Goal: Task Accomplishment & Management: Manage account settings

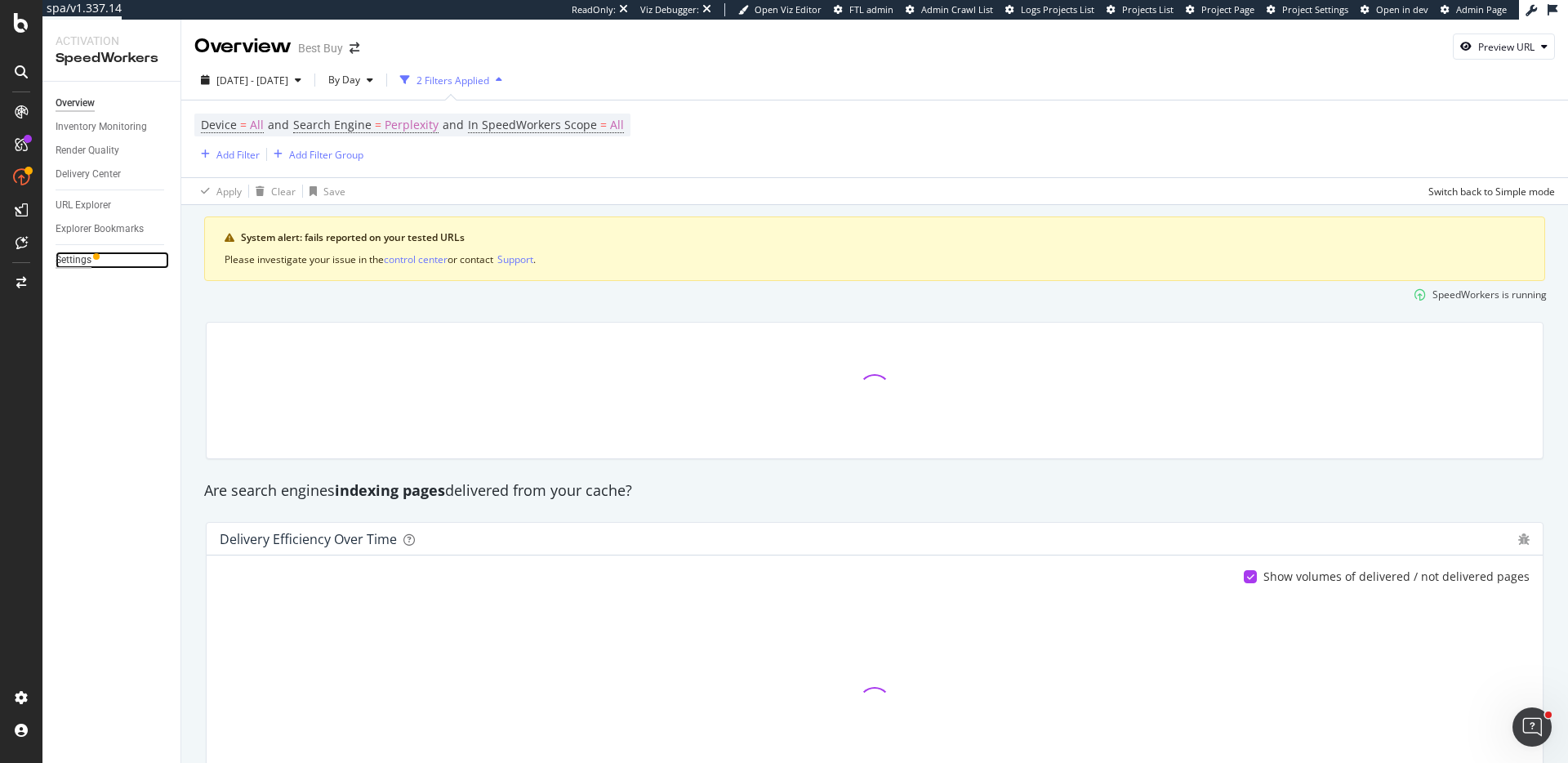
click at [74, 263] on div "Settings" at bounding box center [74, 260] width 36 height 17
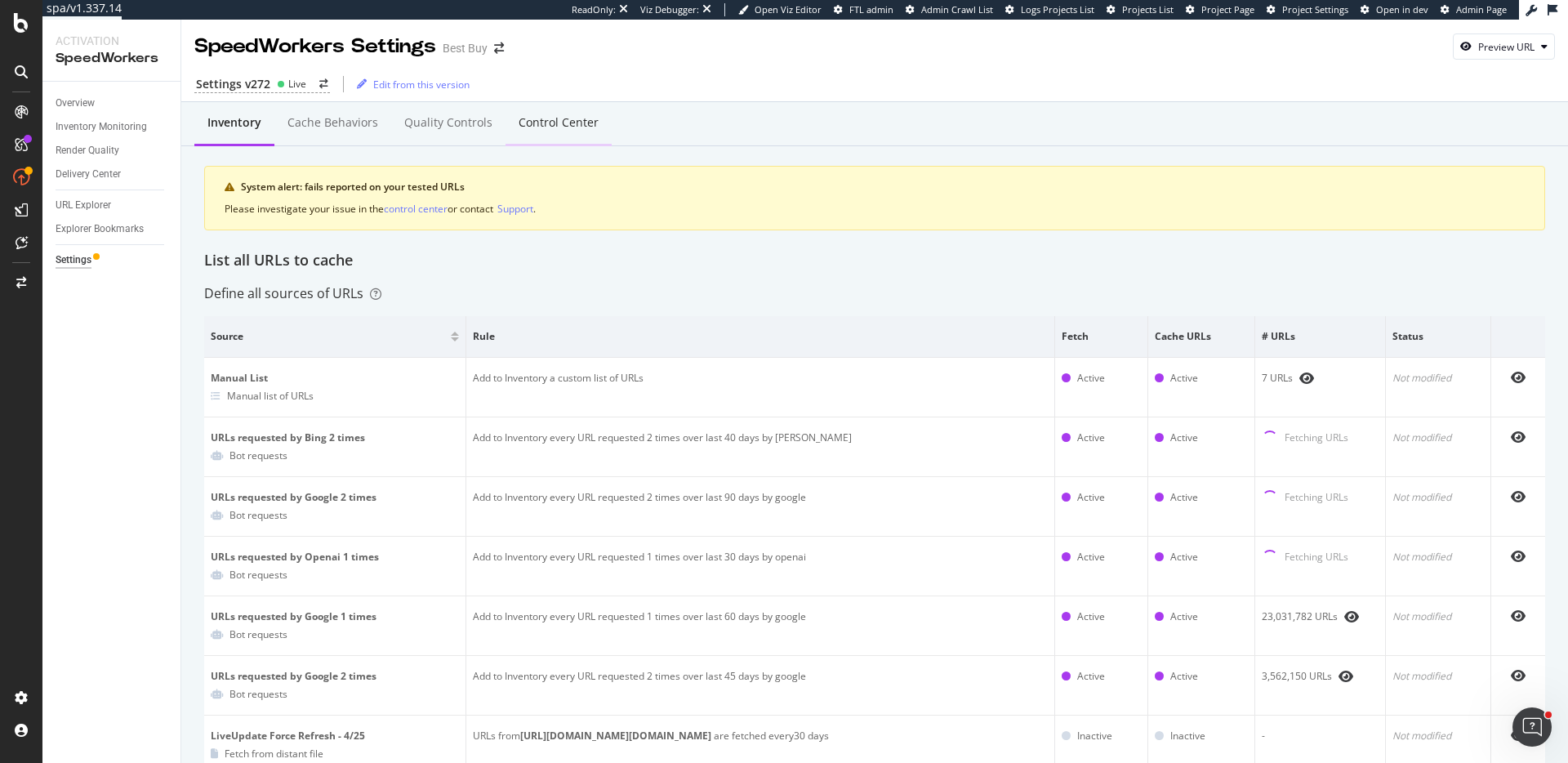
click at [518, 130] on div "Control Center" at bounding box center [558, 122] width 80 height 16
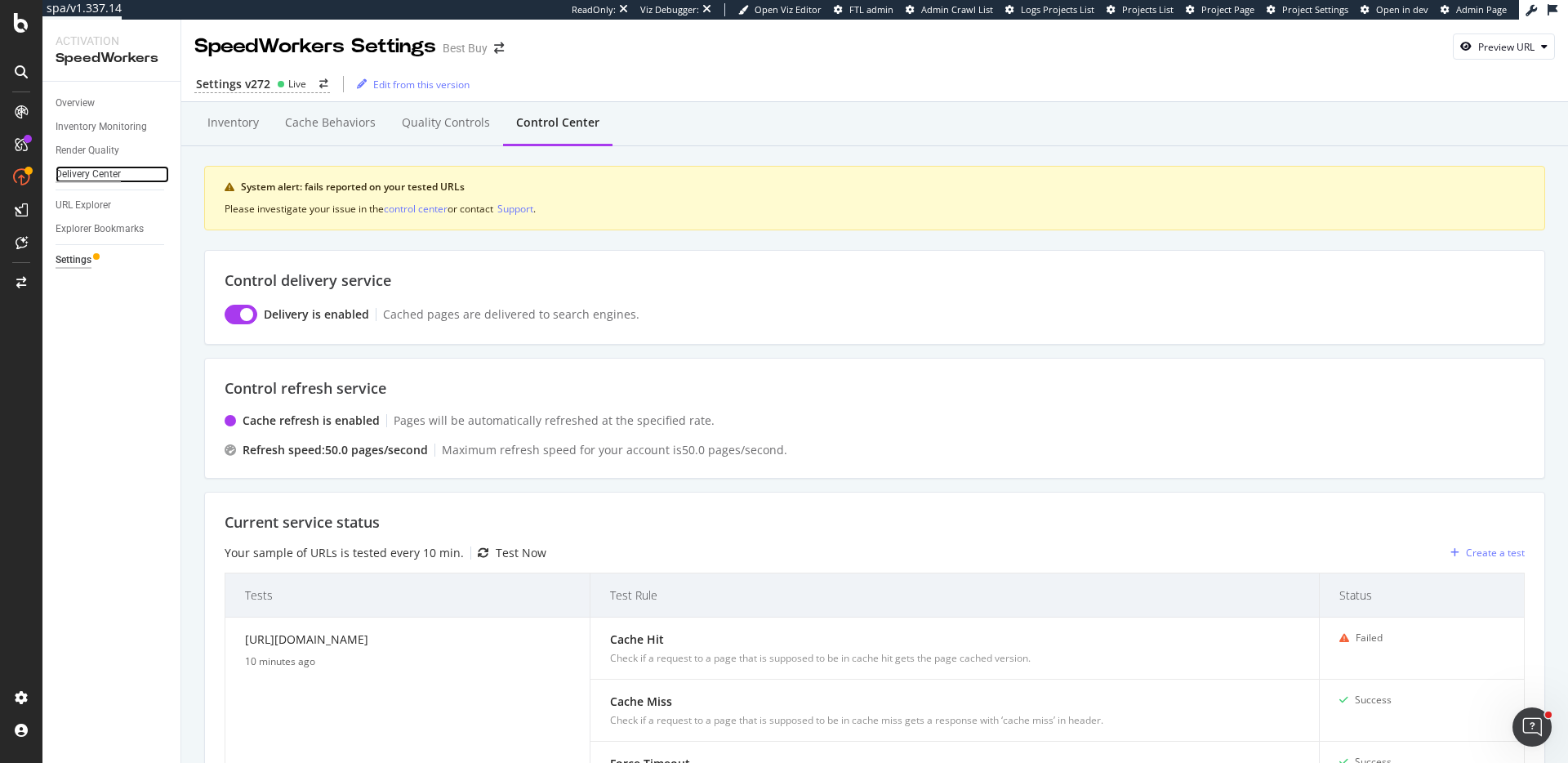
click at [89, 170] on div "Delivery Center" at bounding box center [88, 175] width 65 height 17
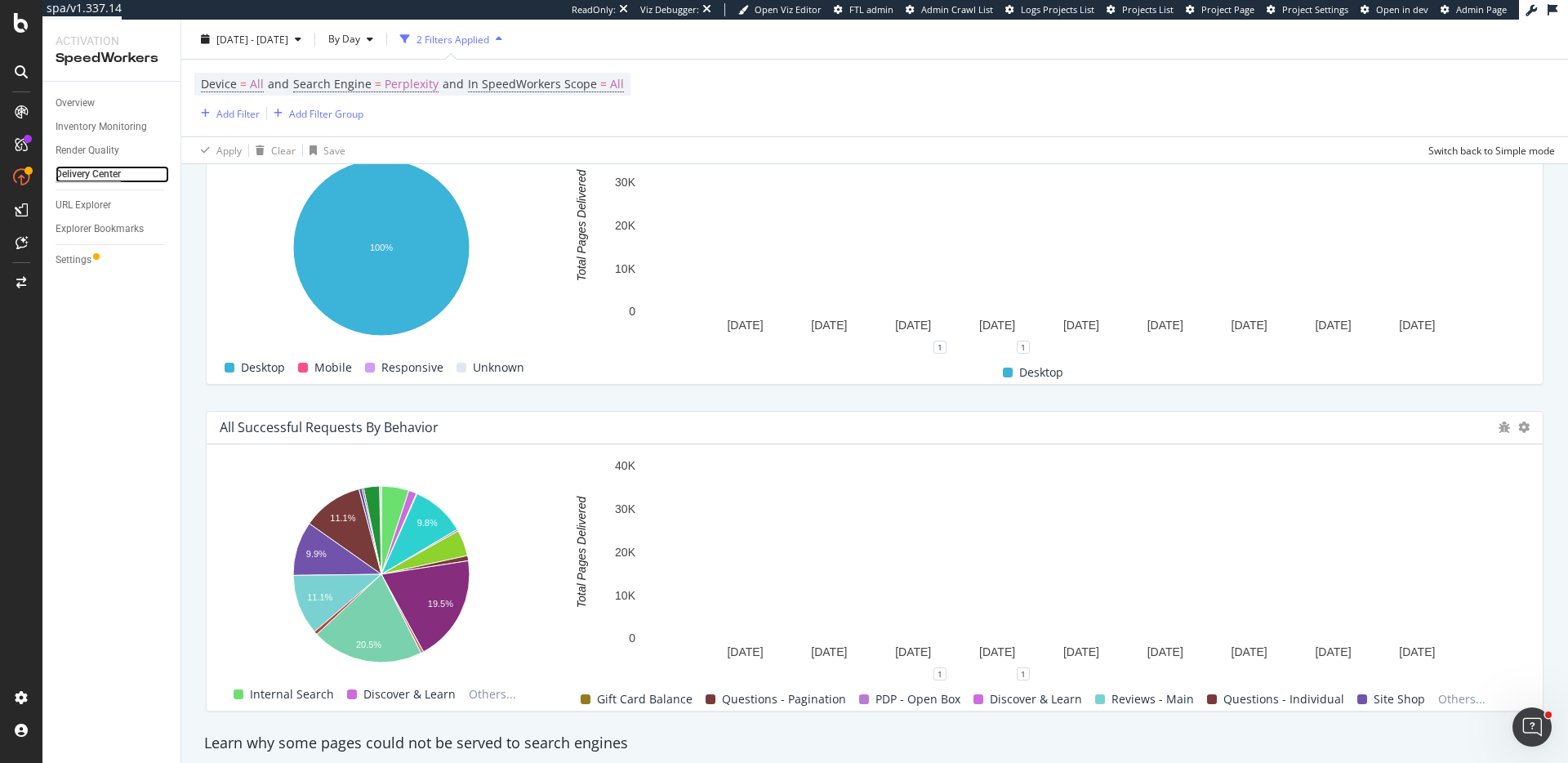
scroll to position [1057, 0]
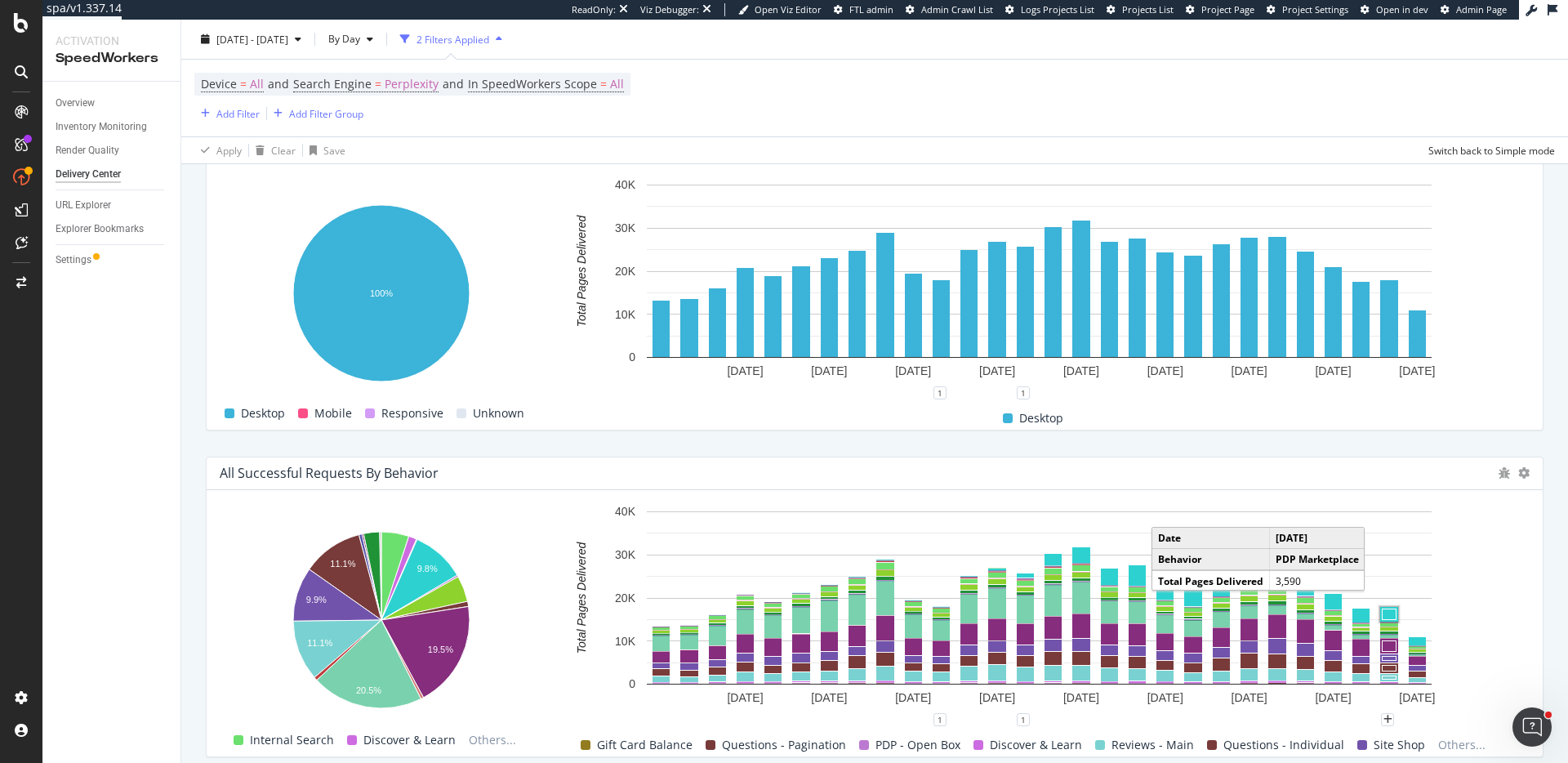
click at [1392, 609] on rect "A chart." at bounding box center [1390, 614] width 14 height 10
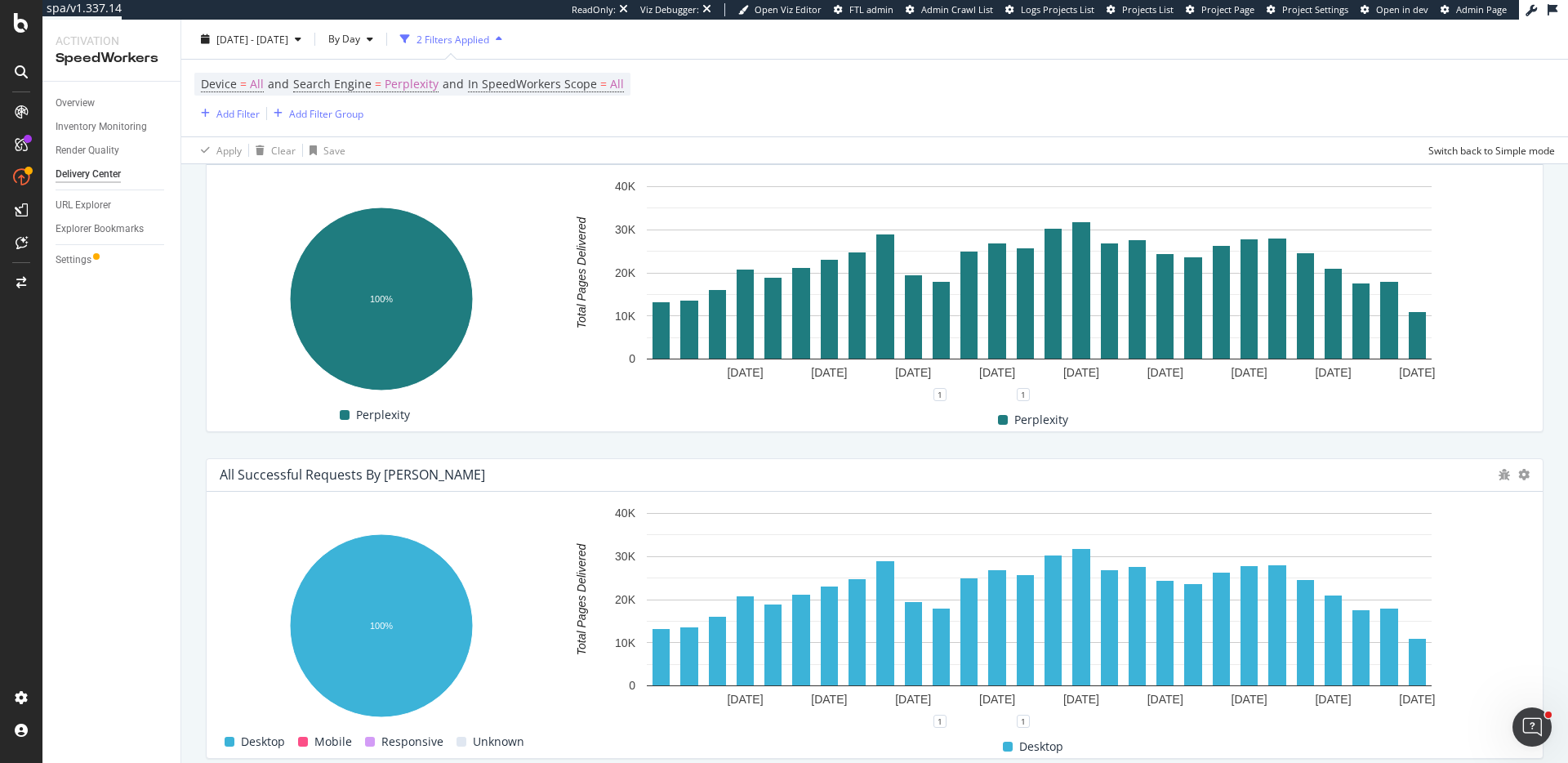
scroll to position [1485, 0]
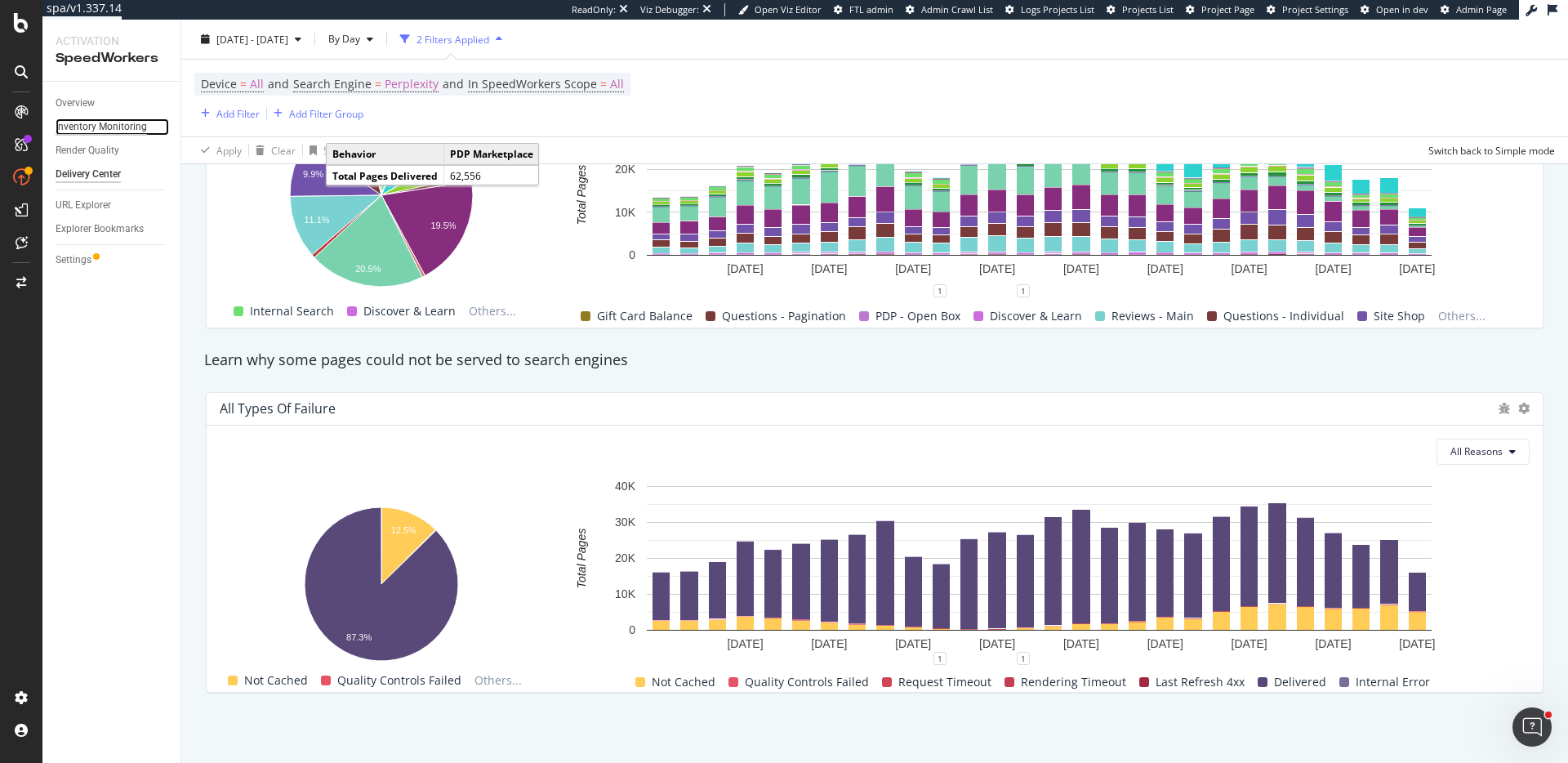
click at [109, 127] on div "Inventory Monitoring" at bounding box center [101, 127] width 92 height 17
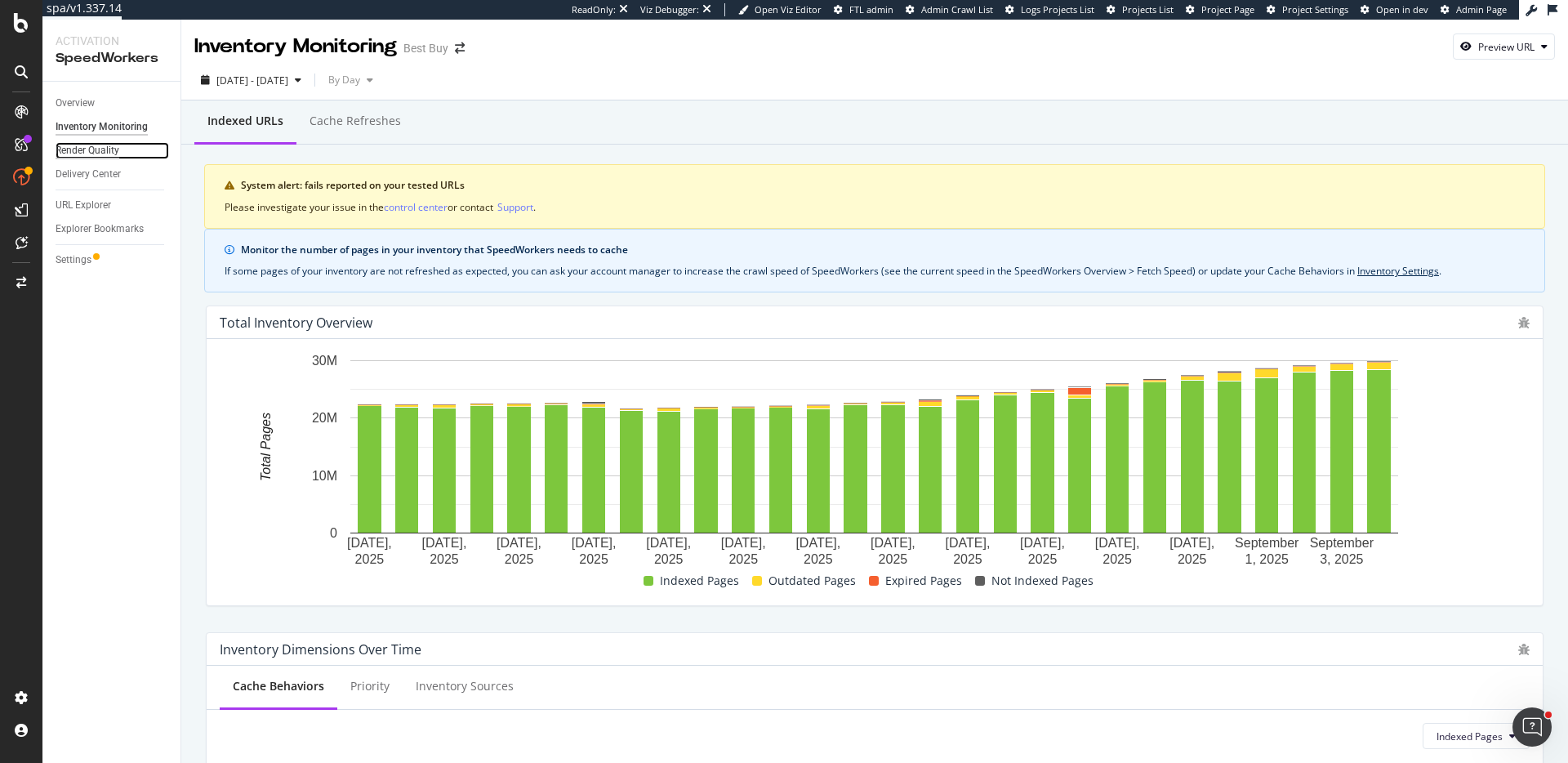
click at [74, 146] on div "Render Quality" at bounding box center [87, 151] width 63 height 17
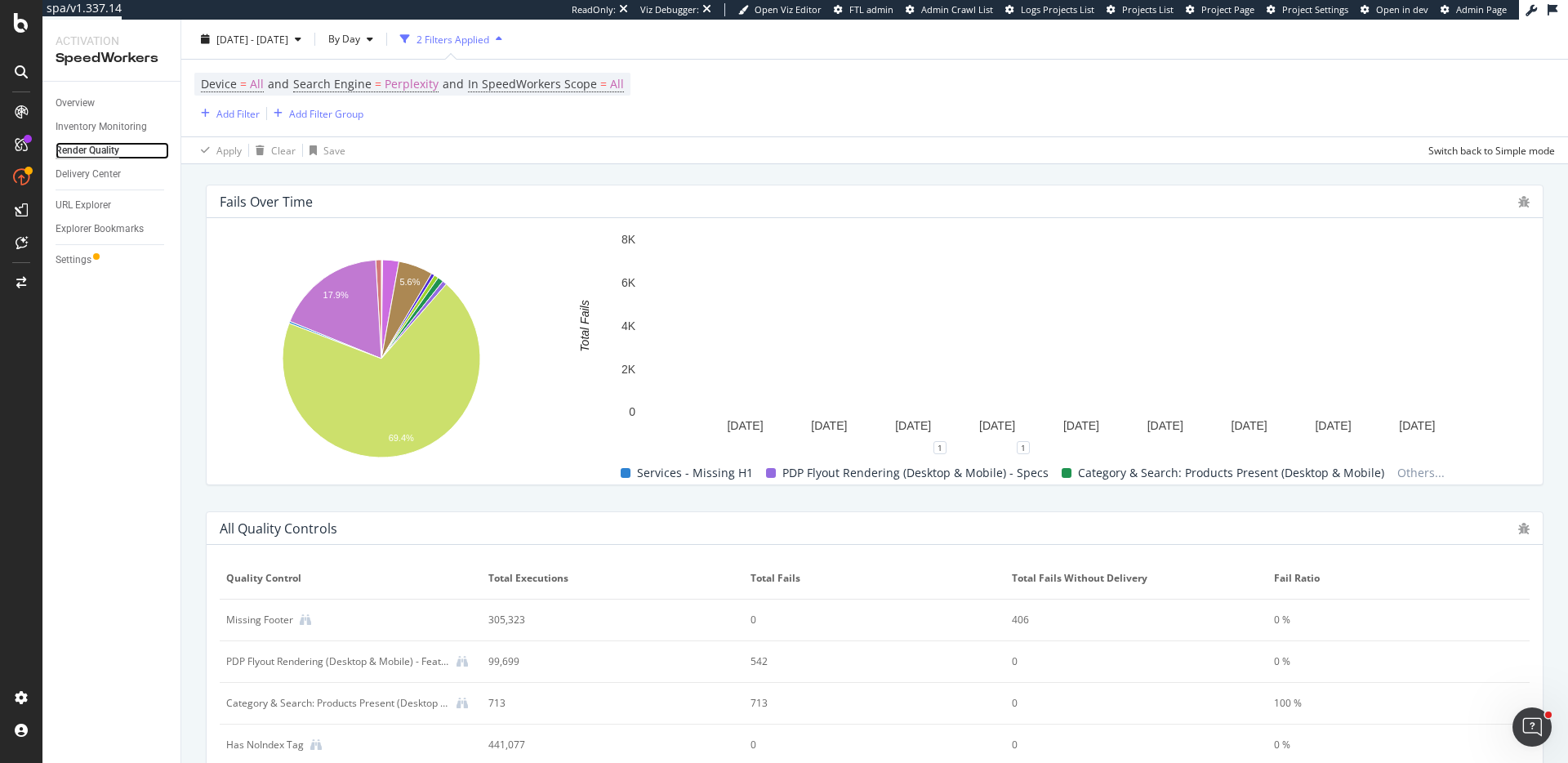
scroll to position [617, 0]
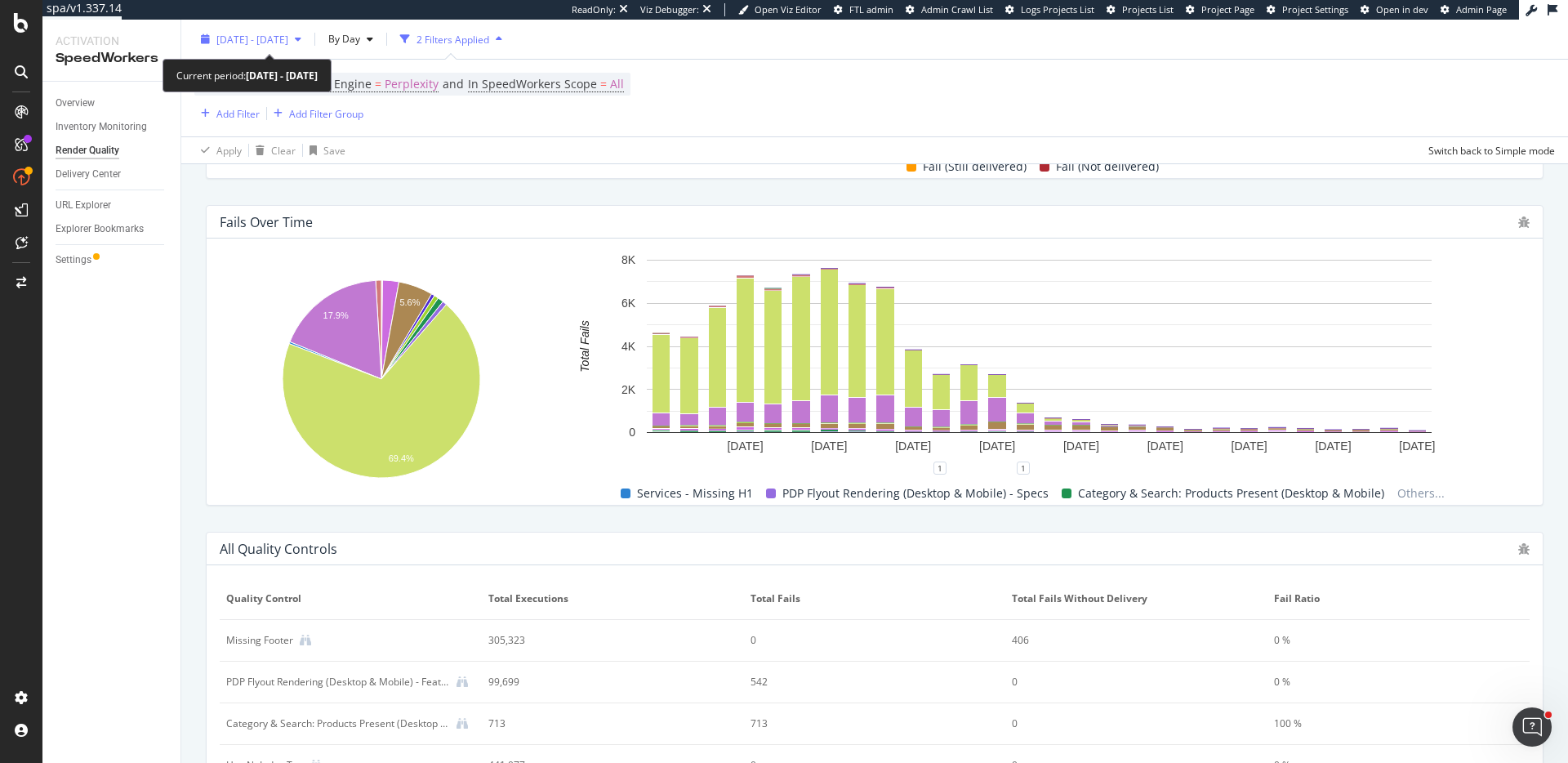
click at [270, 42] on span "[DATE] - [DATE]" at bounding box center [252, 39] width 72 height 14
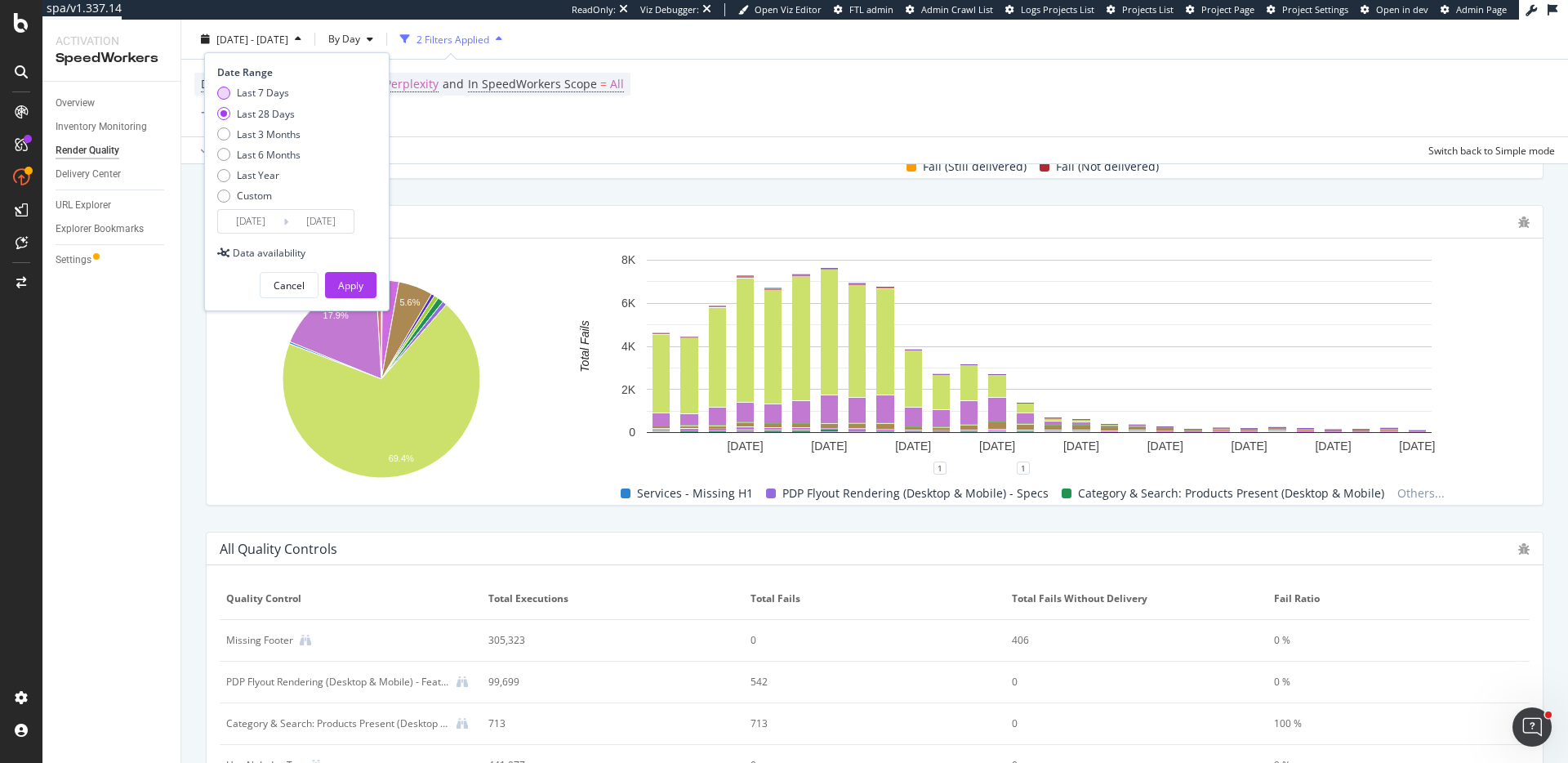
click at [285, 91] on div "Last 7 Days" at bounding box center [262, 93] width 52 height 14
type input "[DATE]"
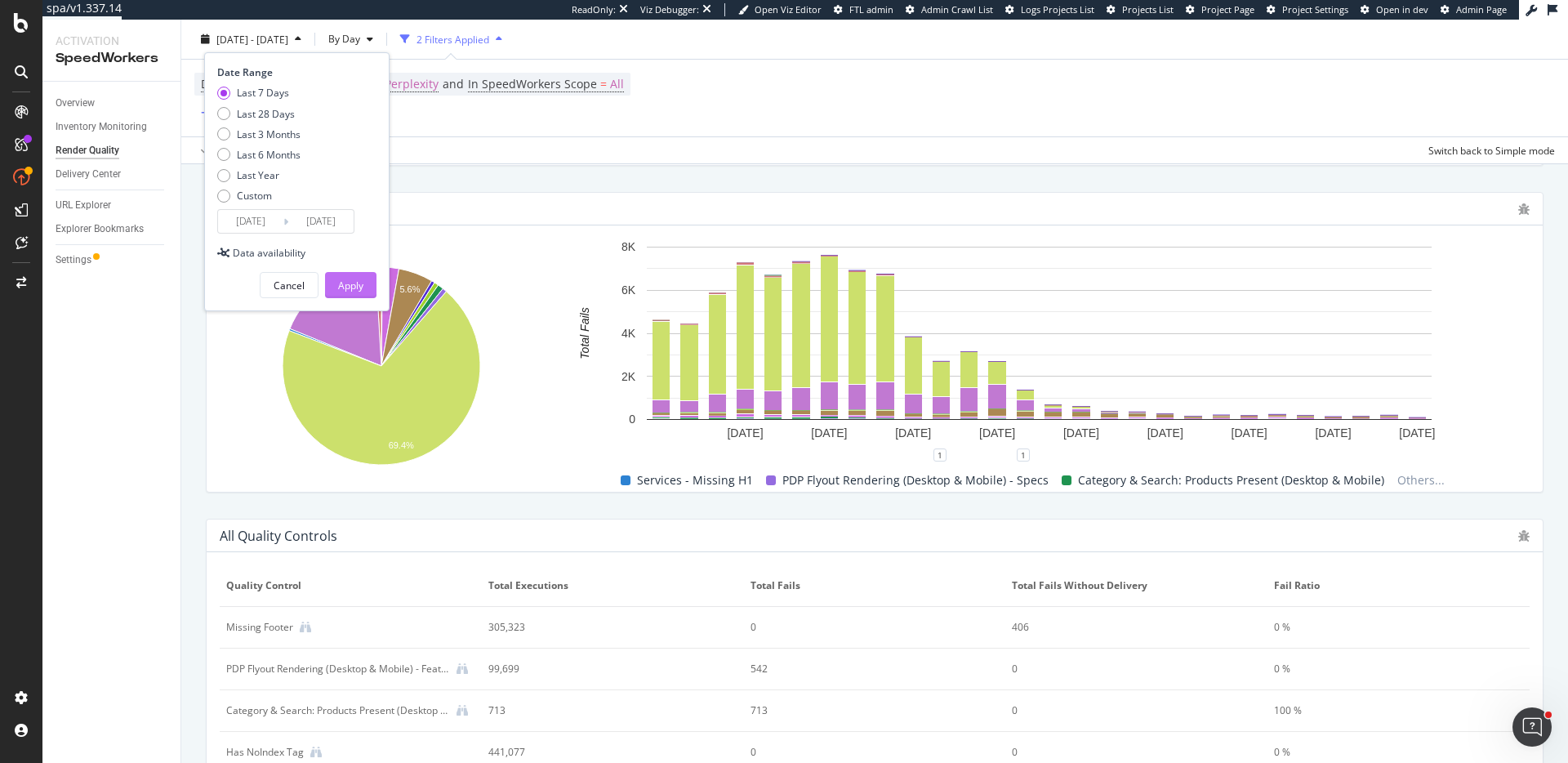
click at [354, 293] on div "Apply" at bounding box center [350, 285] width 25 height 25
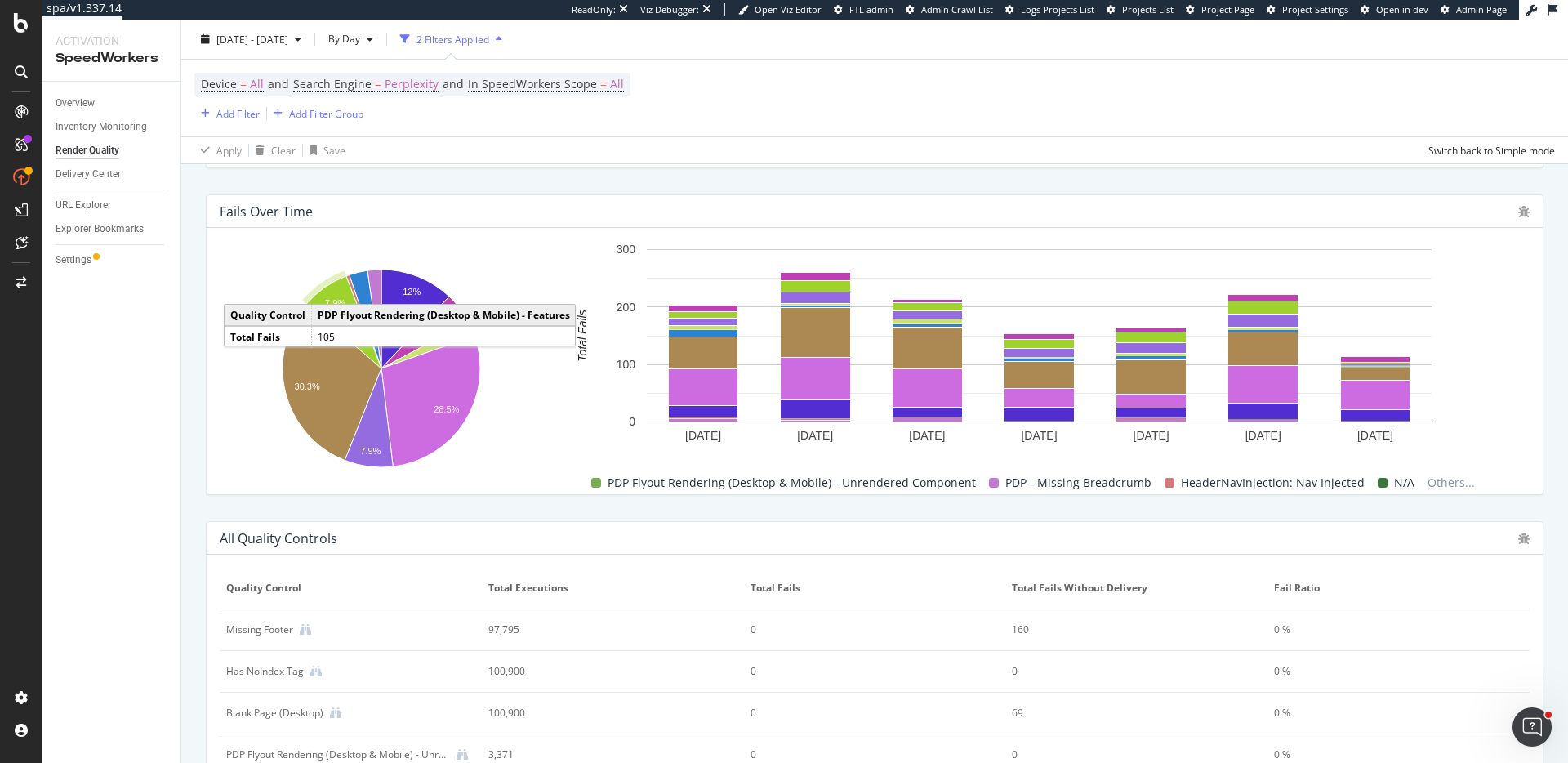
scroll to position [620, 0]
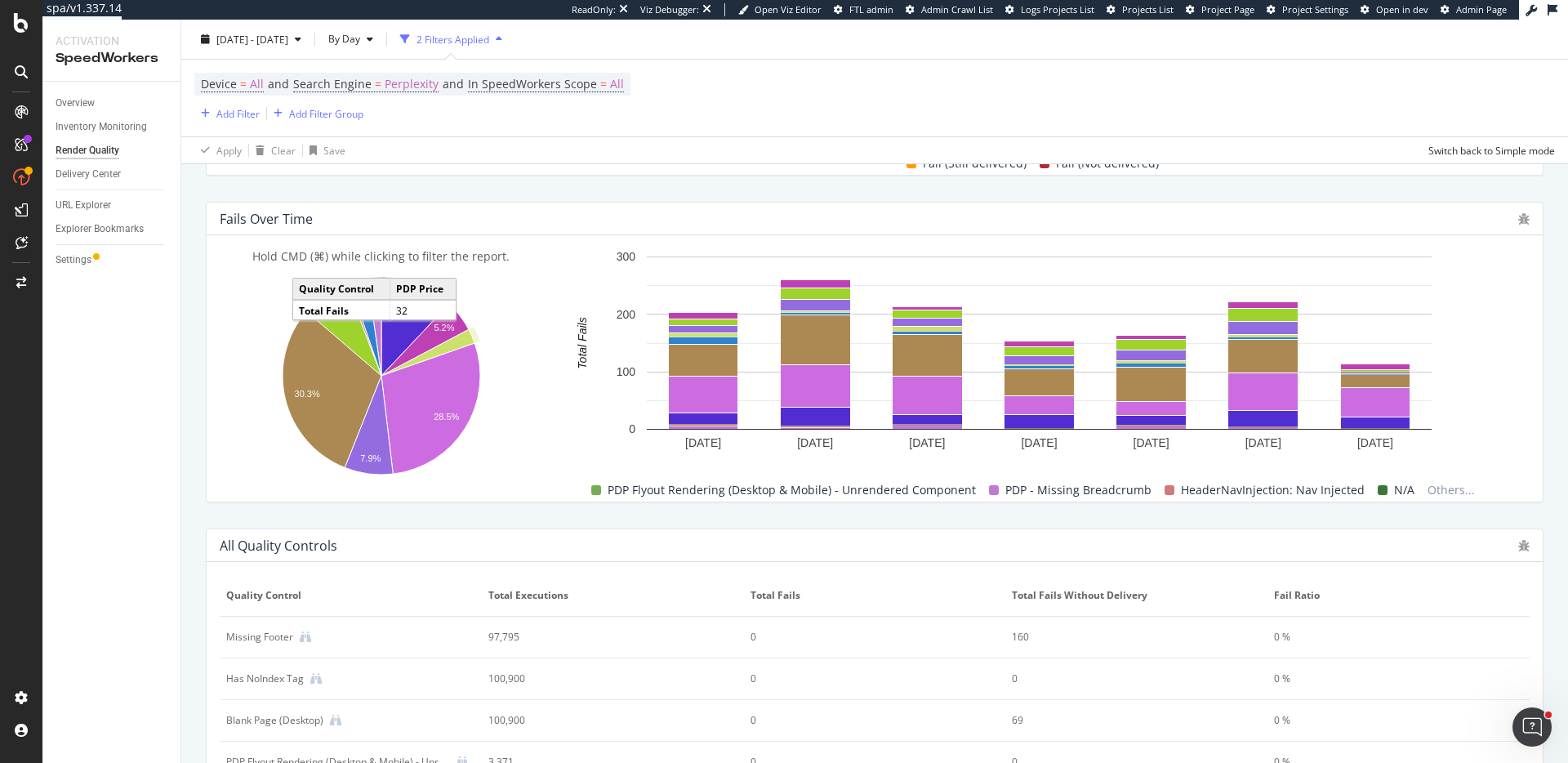
click at [458, 339] on icon "A chart." at bounding box center [428, 352] width 93 height 46
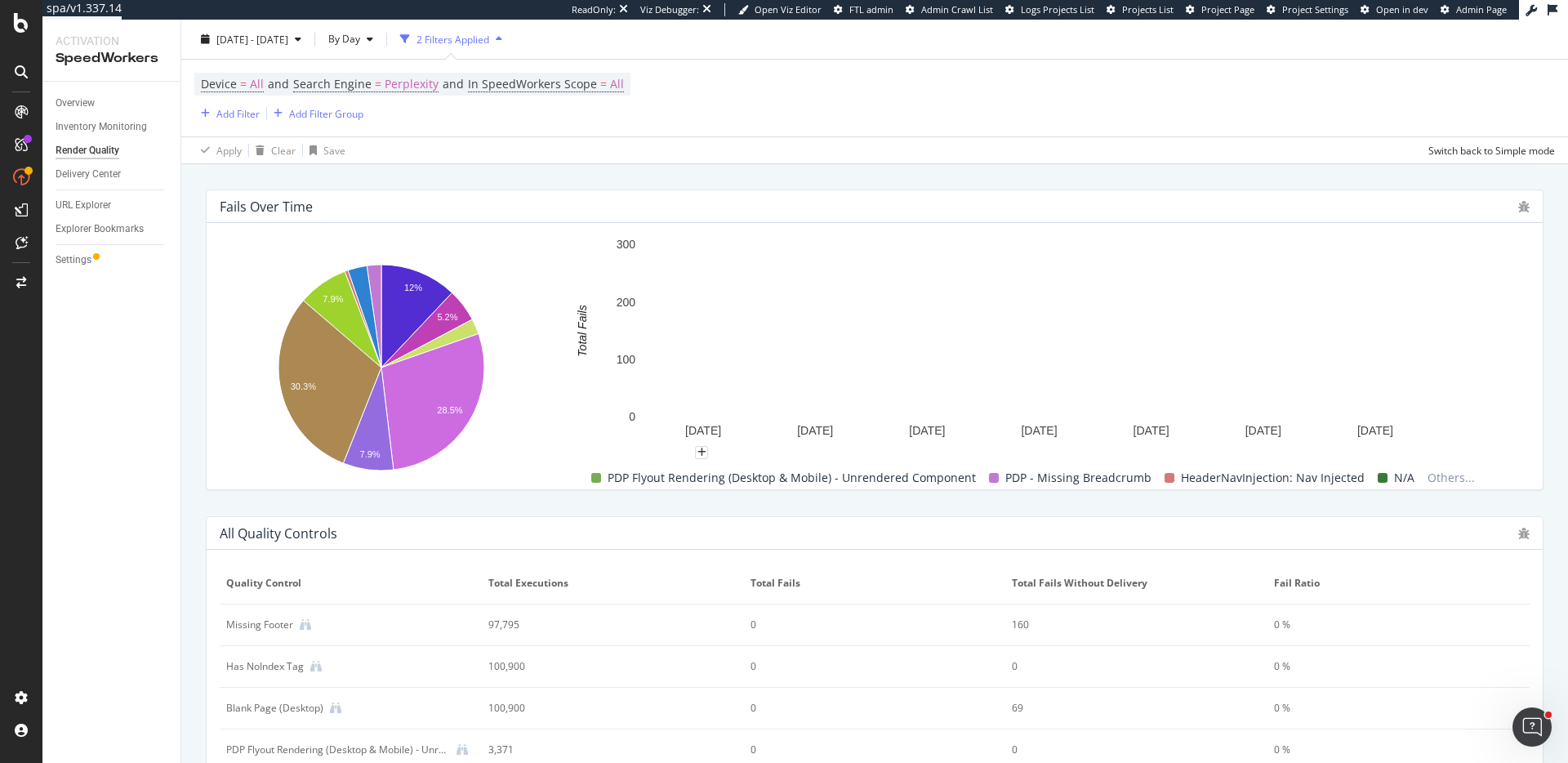
scroll to position [626, 0]
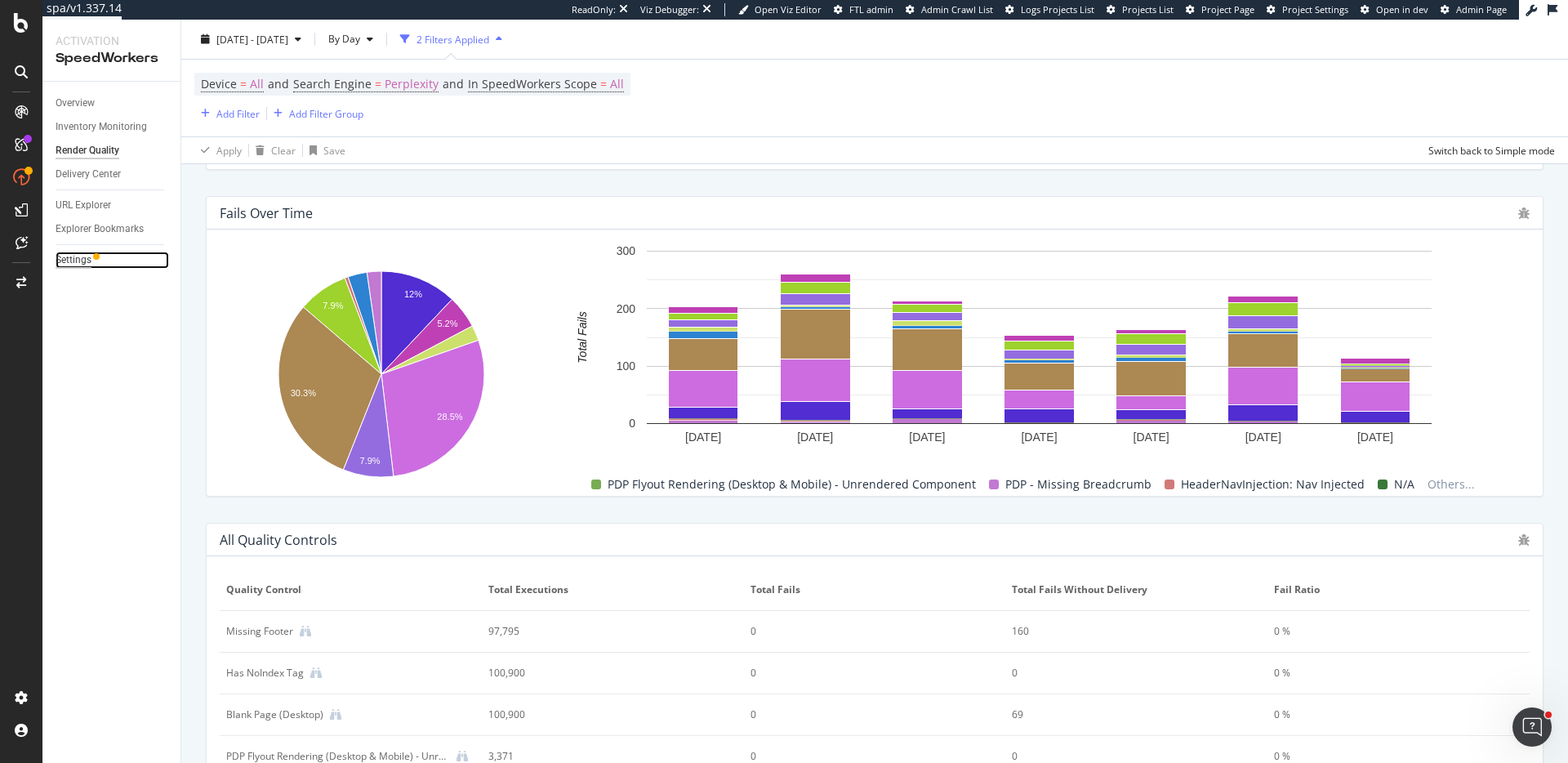
click at [82, 251] on div "Settings" at bounding box center [74, 260] width 36 height 17
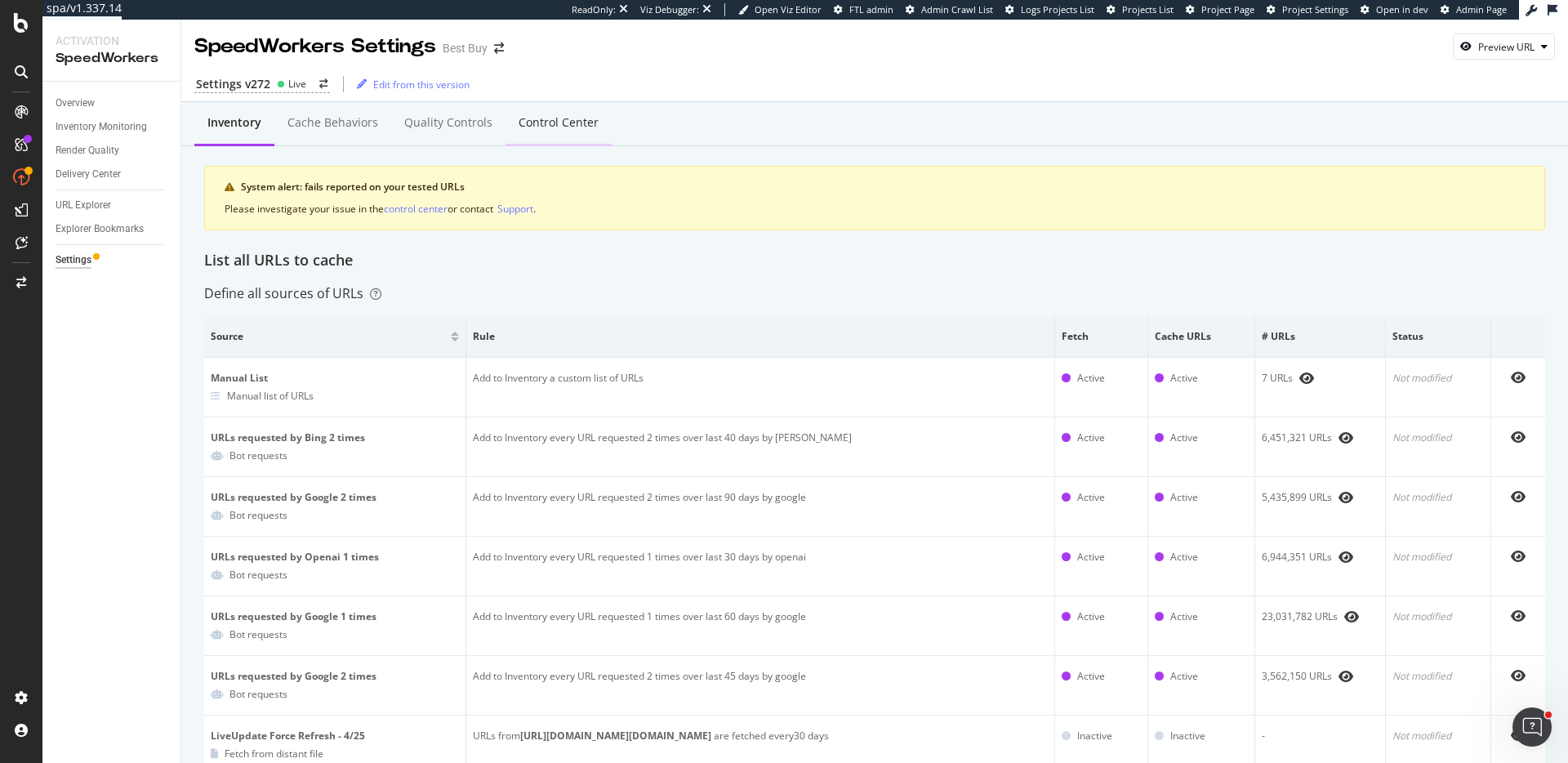
click at [581, 122] on div "Control Center" at bounding box center [558, 122] width 80 height 16
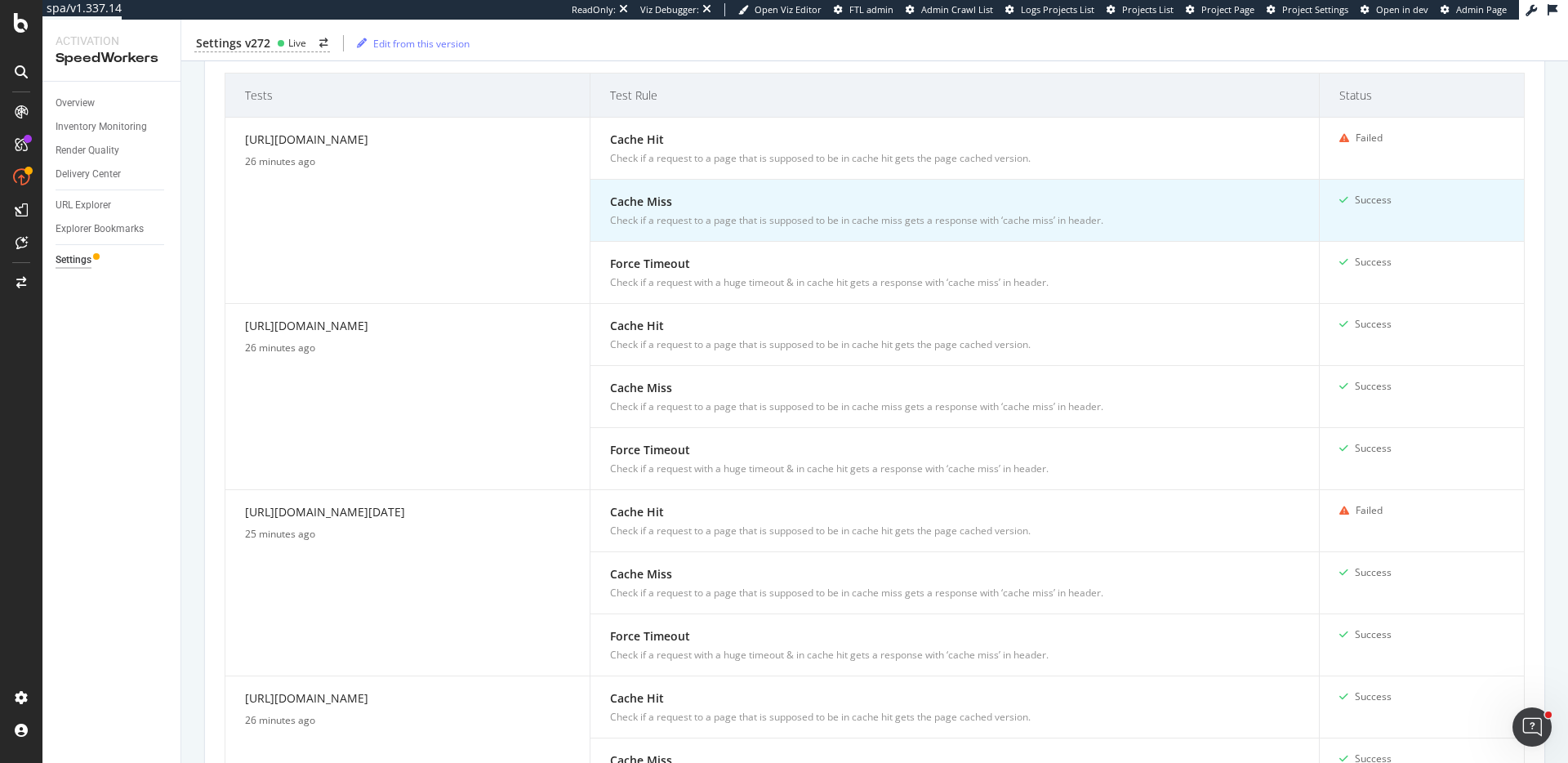
scroll to position [506, 0]
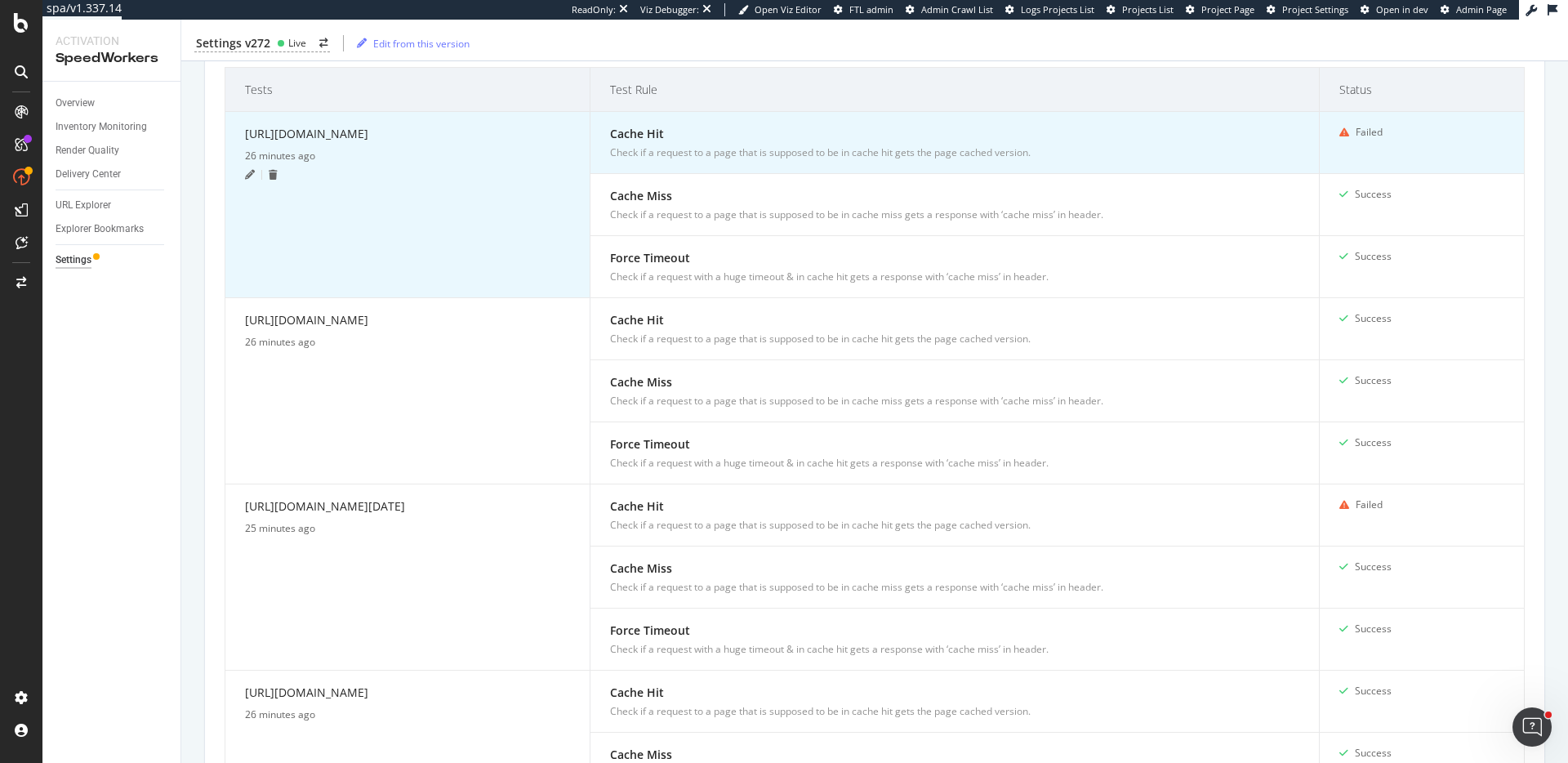
click at [394, 132] on div "[URL][DOMAIN_NAME]" at bounding box center [408, 136] width 325 height 24
copy div "[URL][DOMAIN_NAME]"
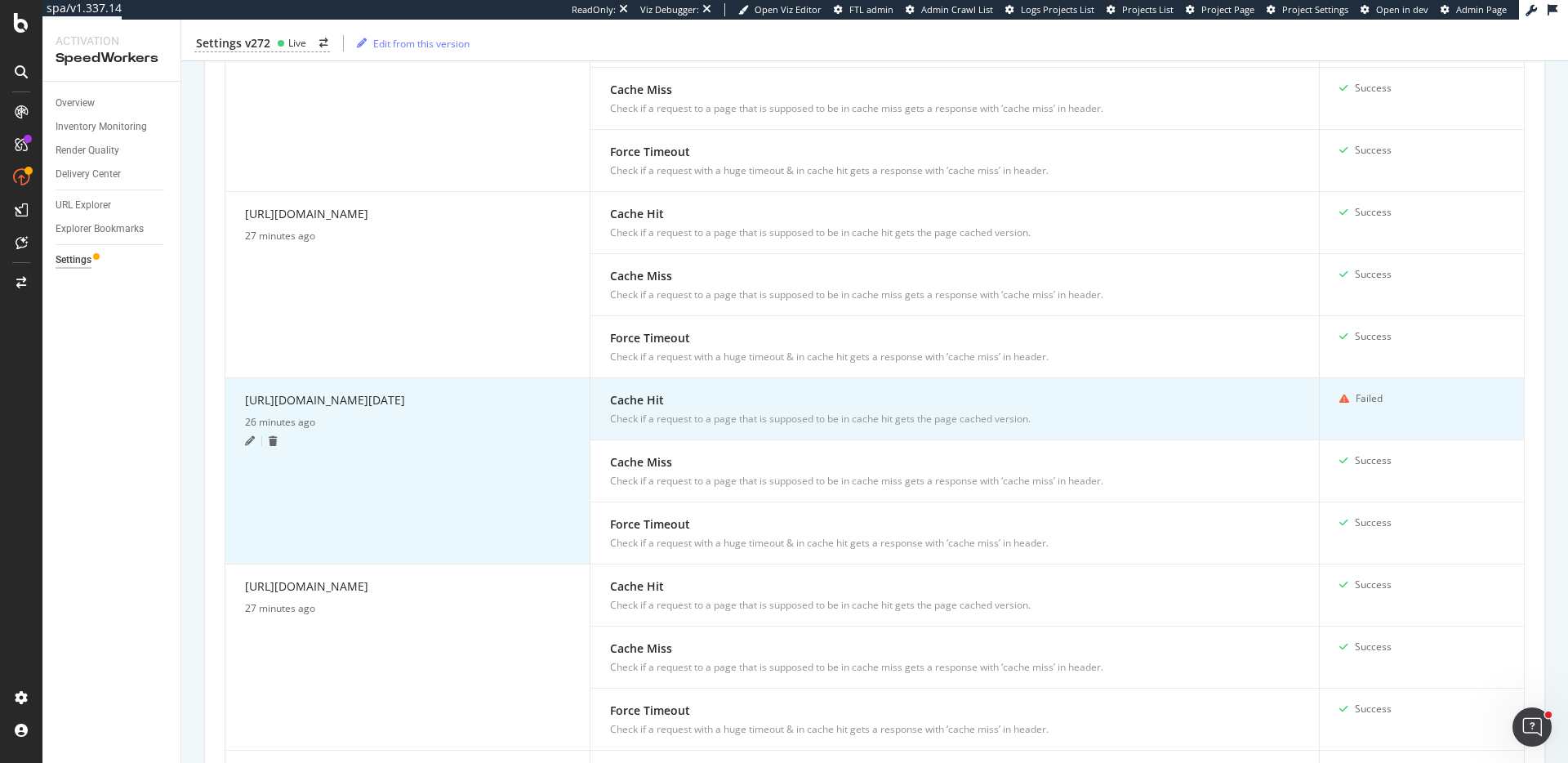
scroll to position [613, 0]
click at [472, 409] on div "[URL][DOMAIN_NAME][DATE]" at bounding box center [408, 402] width 325 height 24
copy div "[URL][DOMAIN_NAME][DATE]"
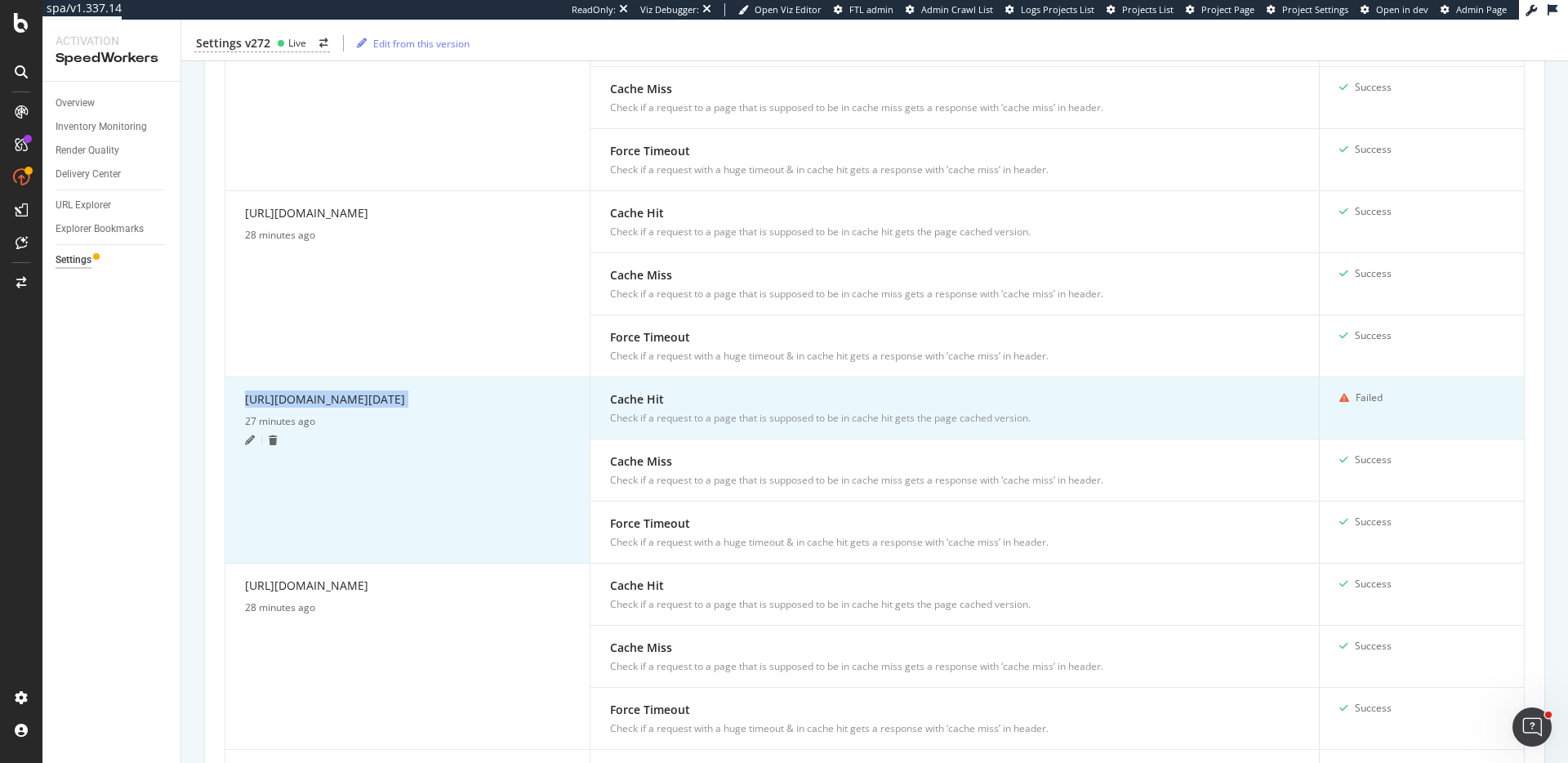
click at [425, 415] on div "[URL][DOMAIN_NAME][DATE]" at bounding box center [408, 402] width 325 height 24
copy div "pcmcat225600050002"
click at [398, 415] on div "[URL][DOMAIN_NAME][DATE]" at bounding box center [408, 402] width 325 height 24
click at [397, 415] on div "[URL][DOMAIN_NAME][DATE]" at bounding box center [408, 402] width 325 height 24
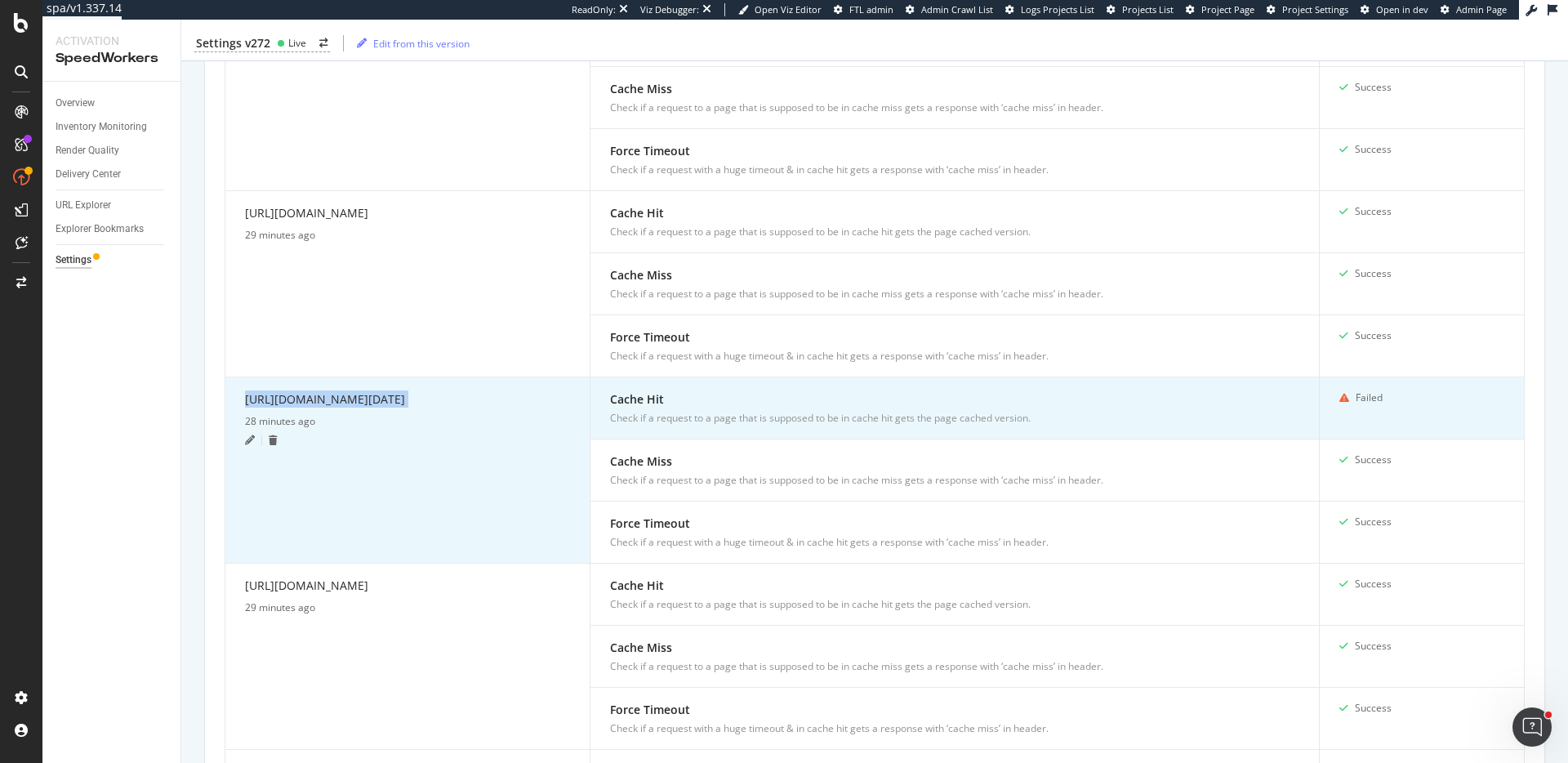
copy div "[URL][DOMAIN_NAME][DATE]"
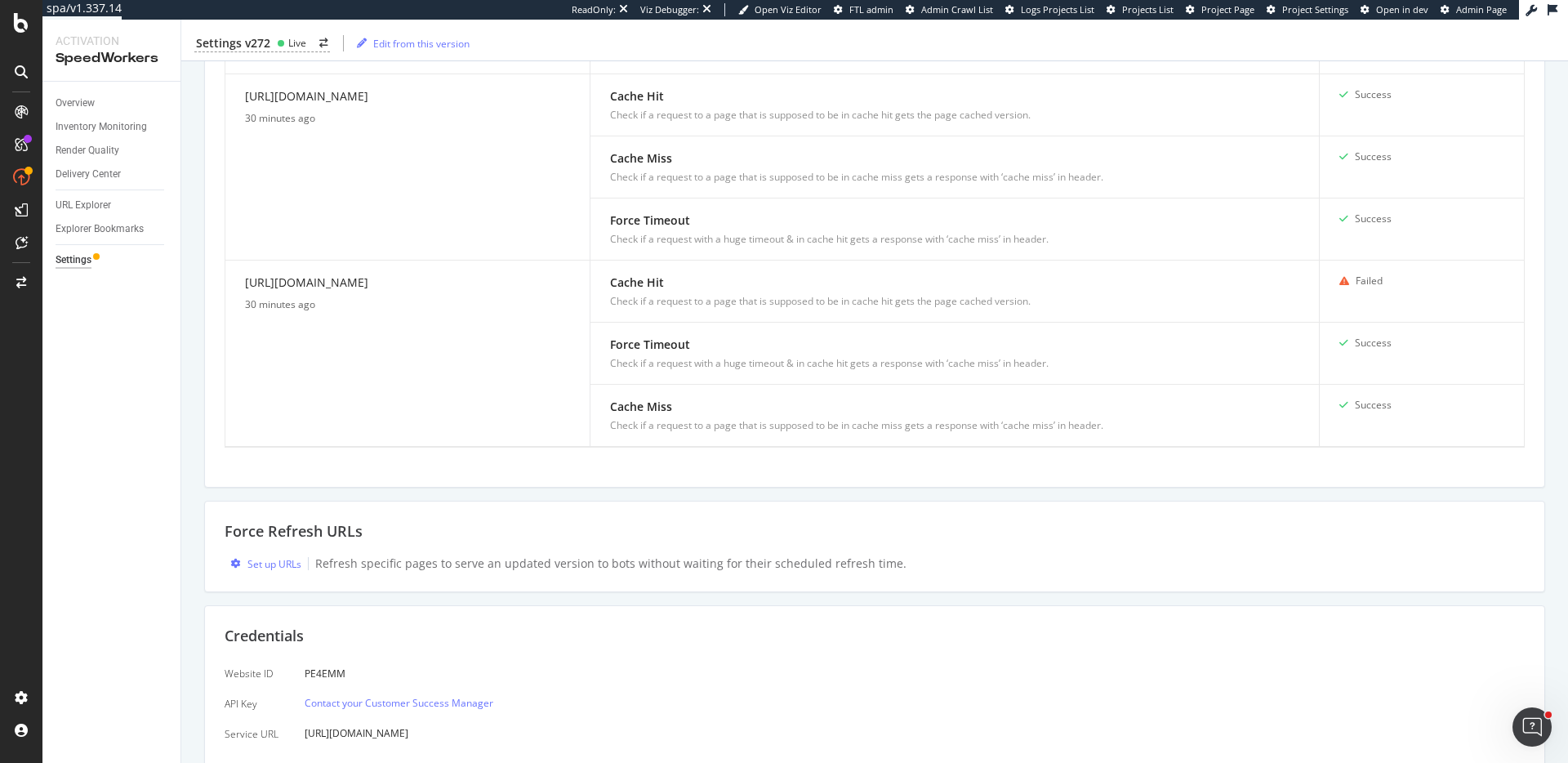
scroll to position [1706, 0]
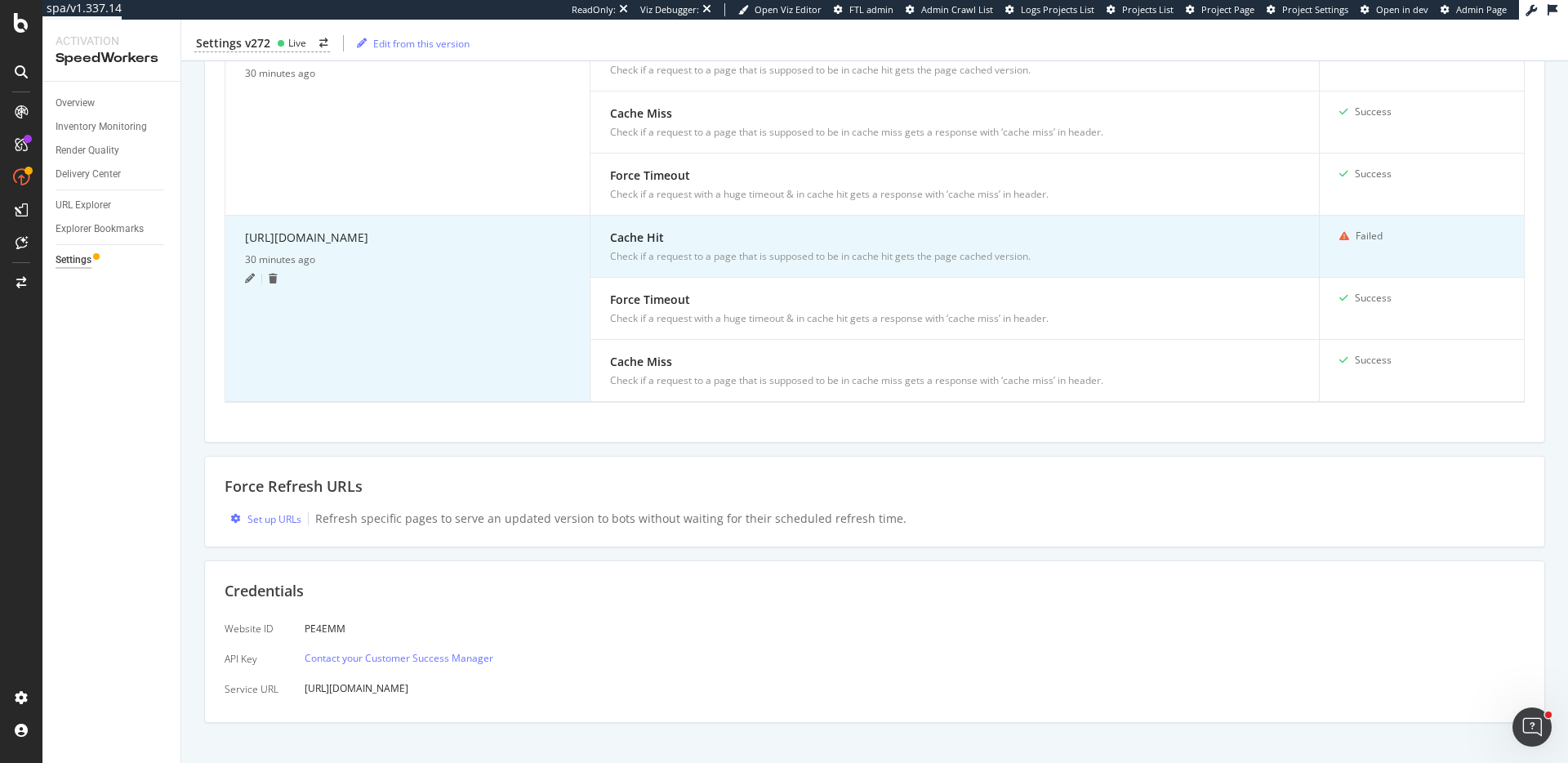
click at [332, 240] on div "[URL][DOMAIN_NAME]" at bounding box center [408, 240] width 325 height 24
click at [331, 240] on div "[URL][DOMAIN_NAME]" at bounding box center [408, 240] width 325 height 24
copy div "[URL][DOMAIN_NAME]"
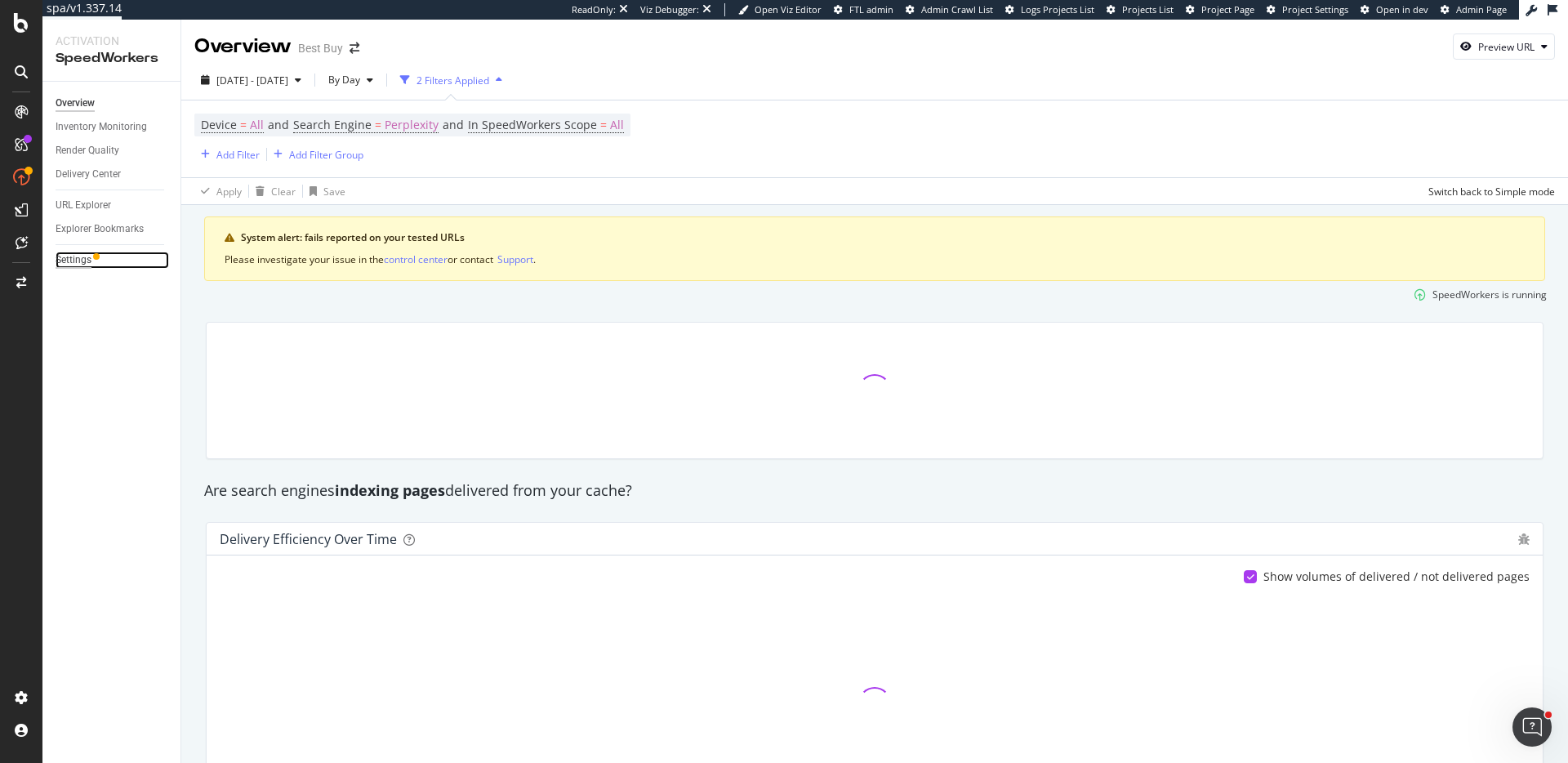
click at [78, 257] on div "Settings" at bounding box center [74, 260] width 36 height 17
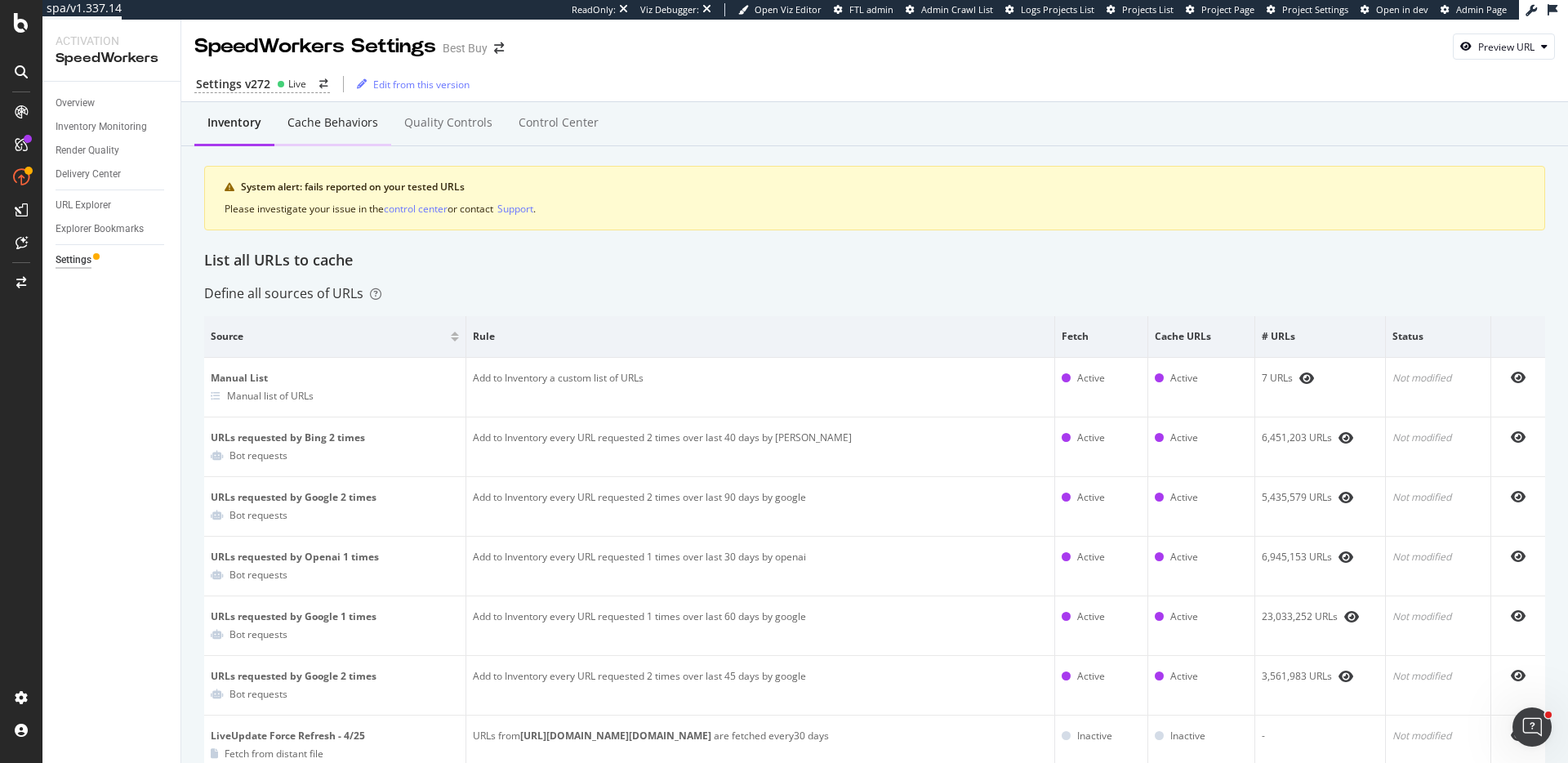
click at [314, 133] on div "Cache behaviors" at bounding box center [333, 124] width 117 height 45
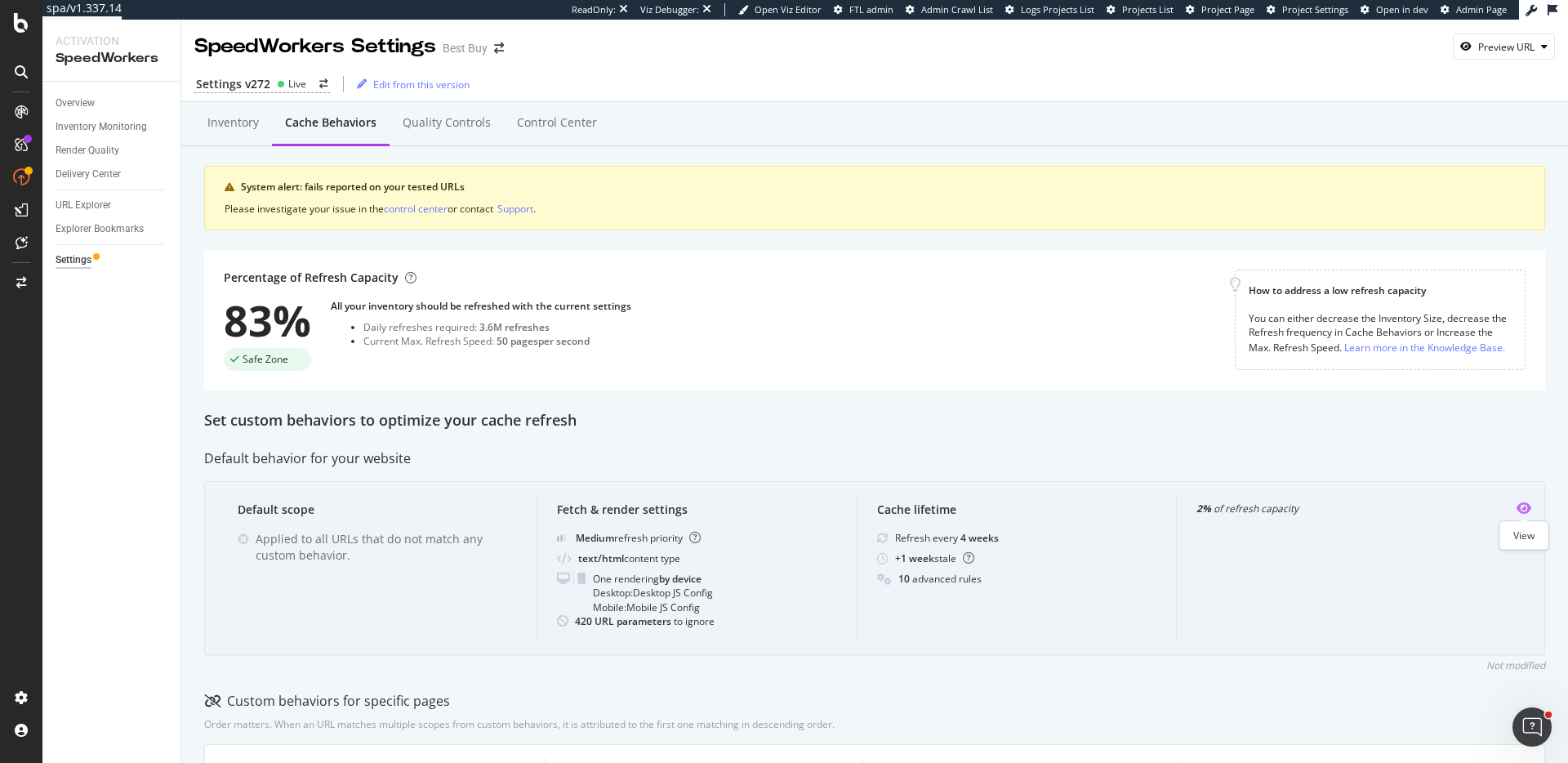
click at [1521, 510] on icon "eye" at bounding box center [1525, 508] width 15 height 13
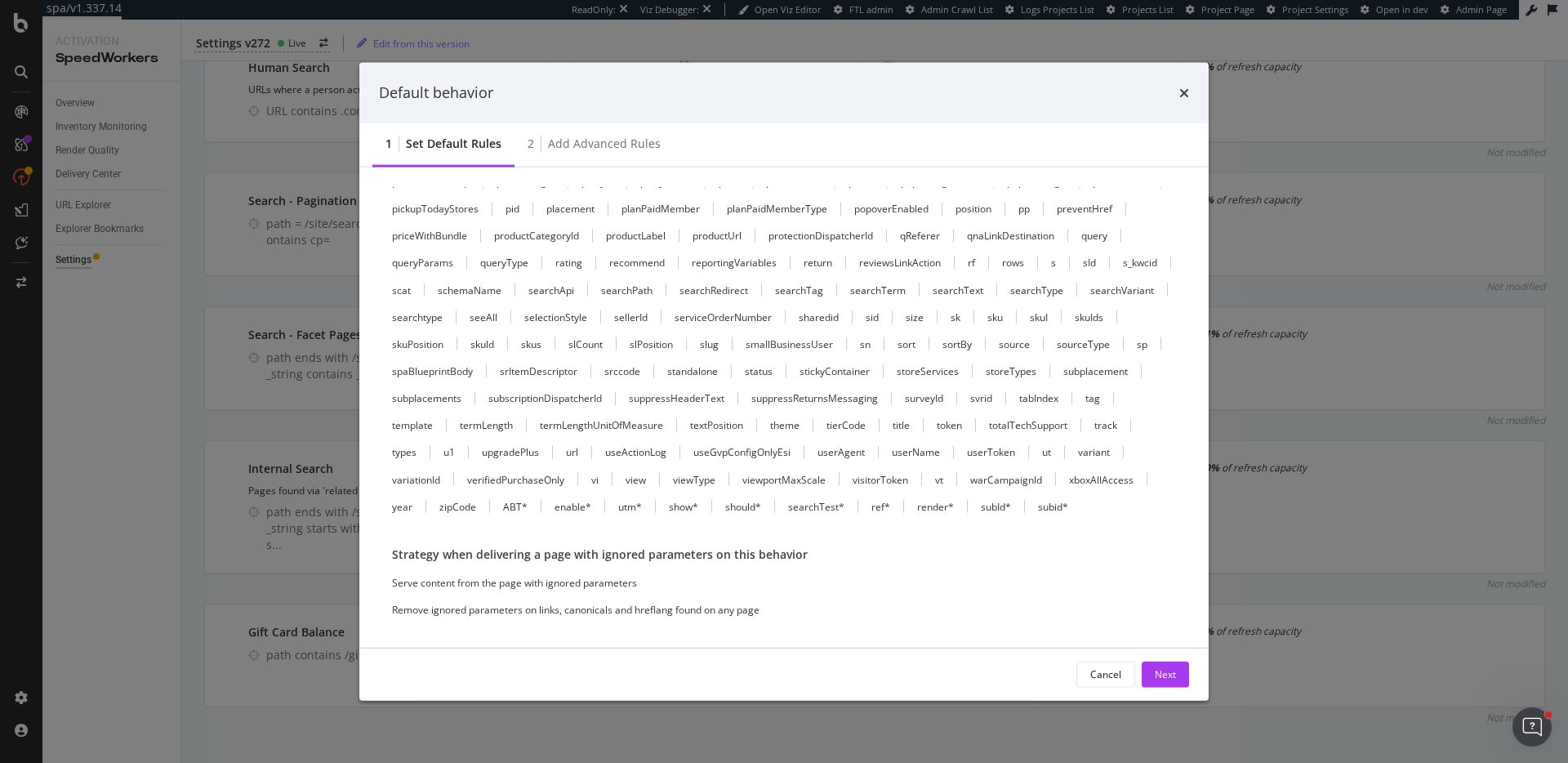
scroll to position [1437, 0]
click at [1184, 90] on icon "times" at bounding box center [1184, 93] width 9 height 13
